Goal: Register for event/course

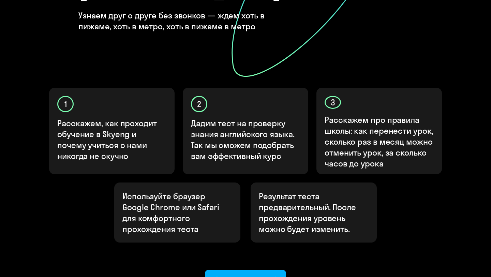
scroll to position [216, 0]
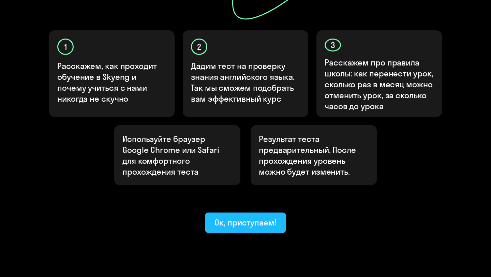
click at [242, 217] on div "Ок, приступаем!" at bounding box center [246, 222] width 62 height 11
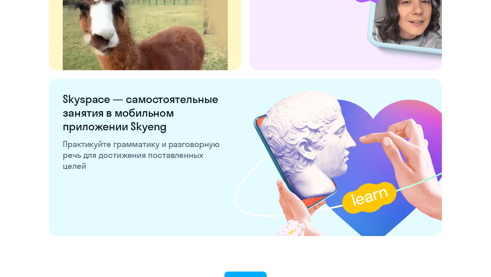
scroll to position [1304, 0]
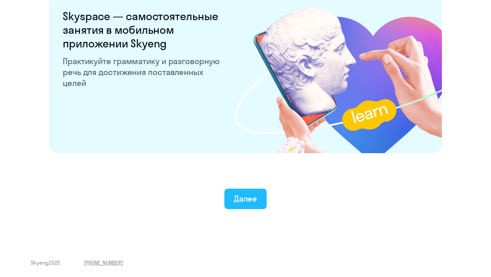
click at [248, 199] on div "Далее" at bounding box center [246, 198] width 24 height 11
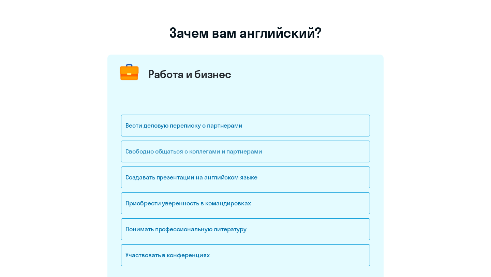
scroll to position [33, 0]
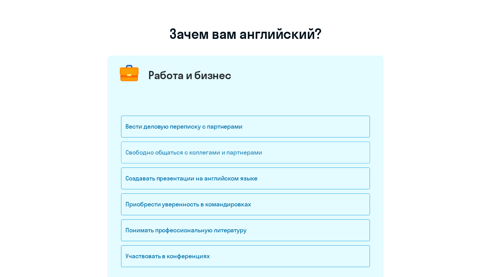
click at [278, 155] on div "Свободно общаться с коллегами и партнерами" at bounding box center [245, 153] width 249 height 22
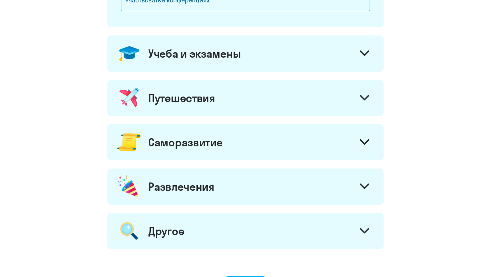
scroll to position [287, 0]
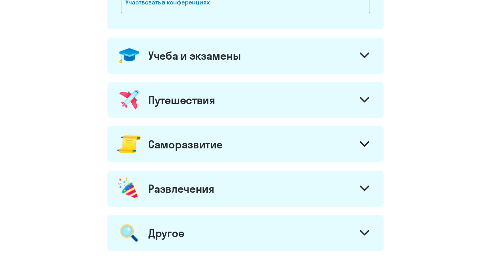
click at [364, 99] on icon at bounding box center [365, 100] width 10 height 6
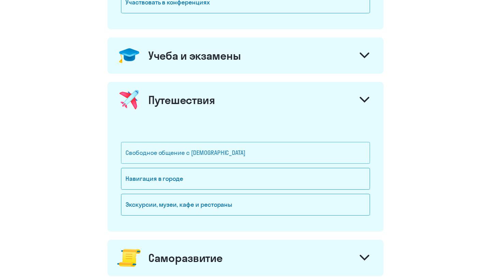
click at [312, 152] on div "Свободное общение с [DEMOGRAPHIC_DATA]" at bounding box center [245, 153] width 249 height 22
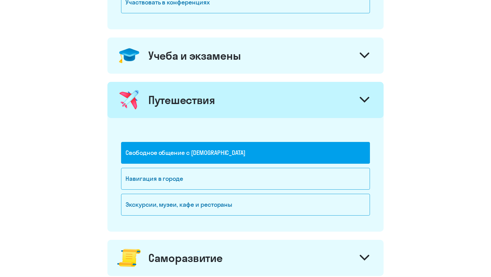
click at [465, 141] on onb-ai-goals-route "Зачем вам английский? Работа и бизнес Вести деловую переписку с партнерами Своб…" at bounding box center [246, 84] width 464 height 652
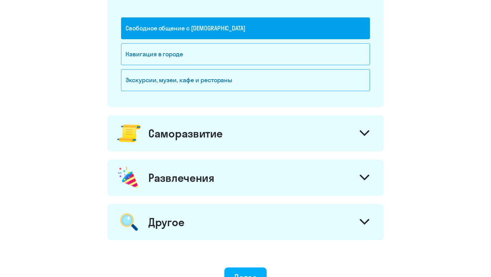
scroll to position [411, 0]
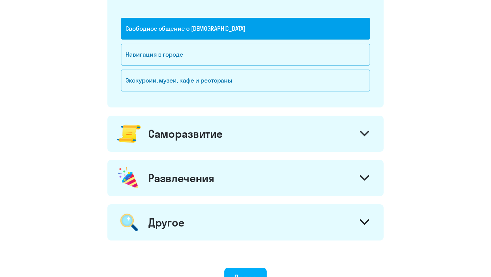
click at [362, 132] on icon at bounding box center [365, 133] width 8 height 4
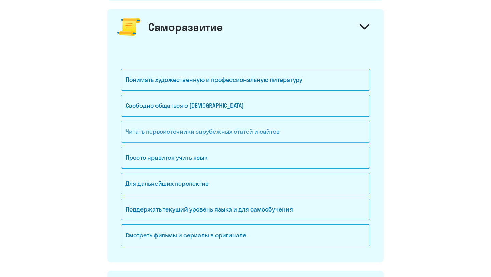
scroll to position [517, 0]
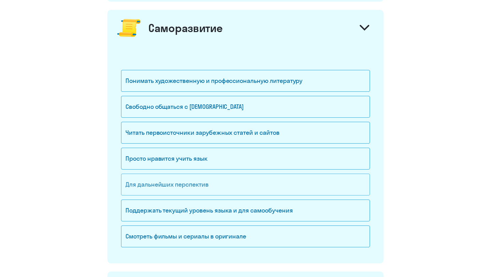
click at [247, 185] on div "Для дальнейших перспектив" at bounding box center [245, 185] width 249 height 22
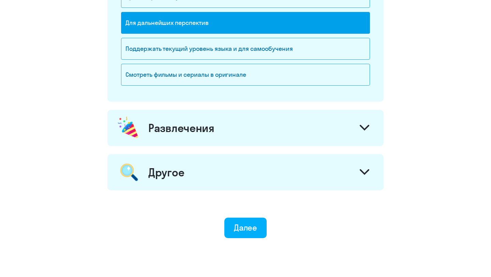
scroll to position [705, 0]
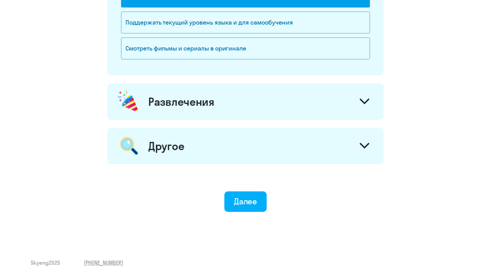
click at [241, 200] on div "Далее" at bounding box center [246, 201] width 24 height 11
